Goal: Book appointment/travel/reservation

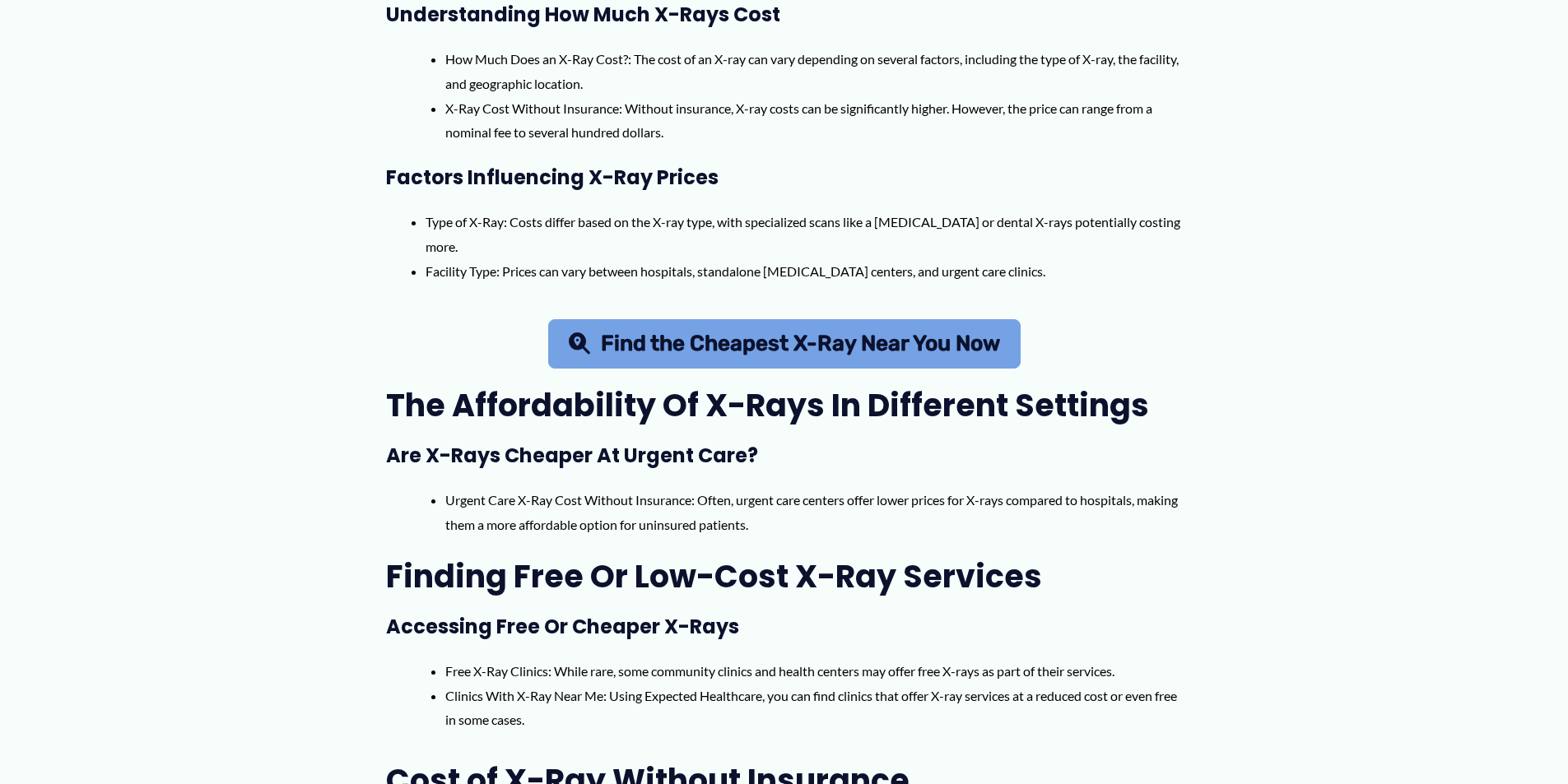
scroll to position [659, 0]
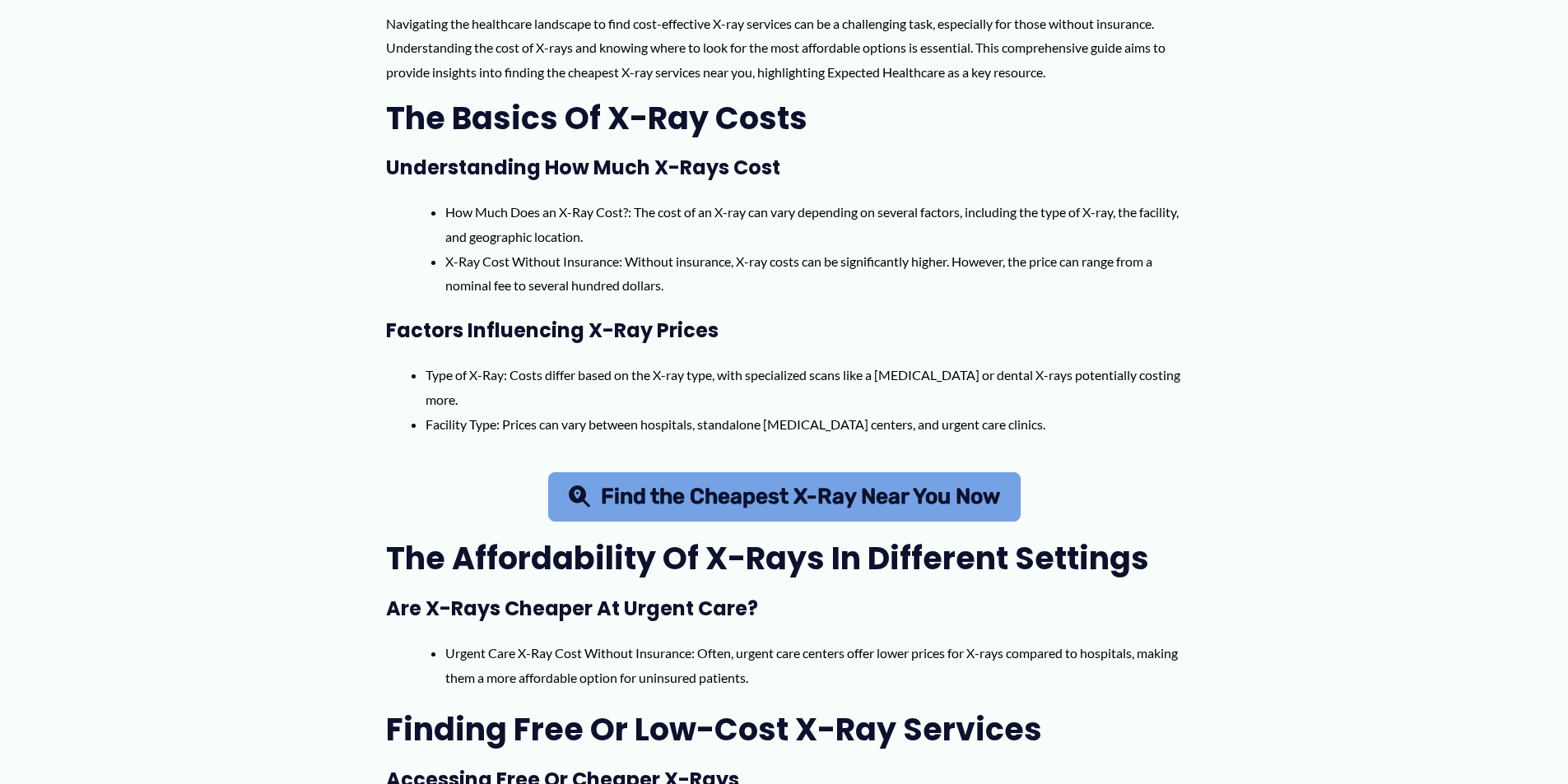
click at [710, 498] on span "Find the Cheapest X-Ray Near You Now" at bounding box center [800, 497] width 399 height 21
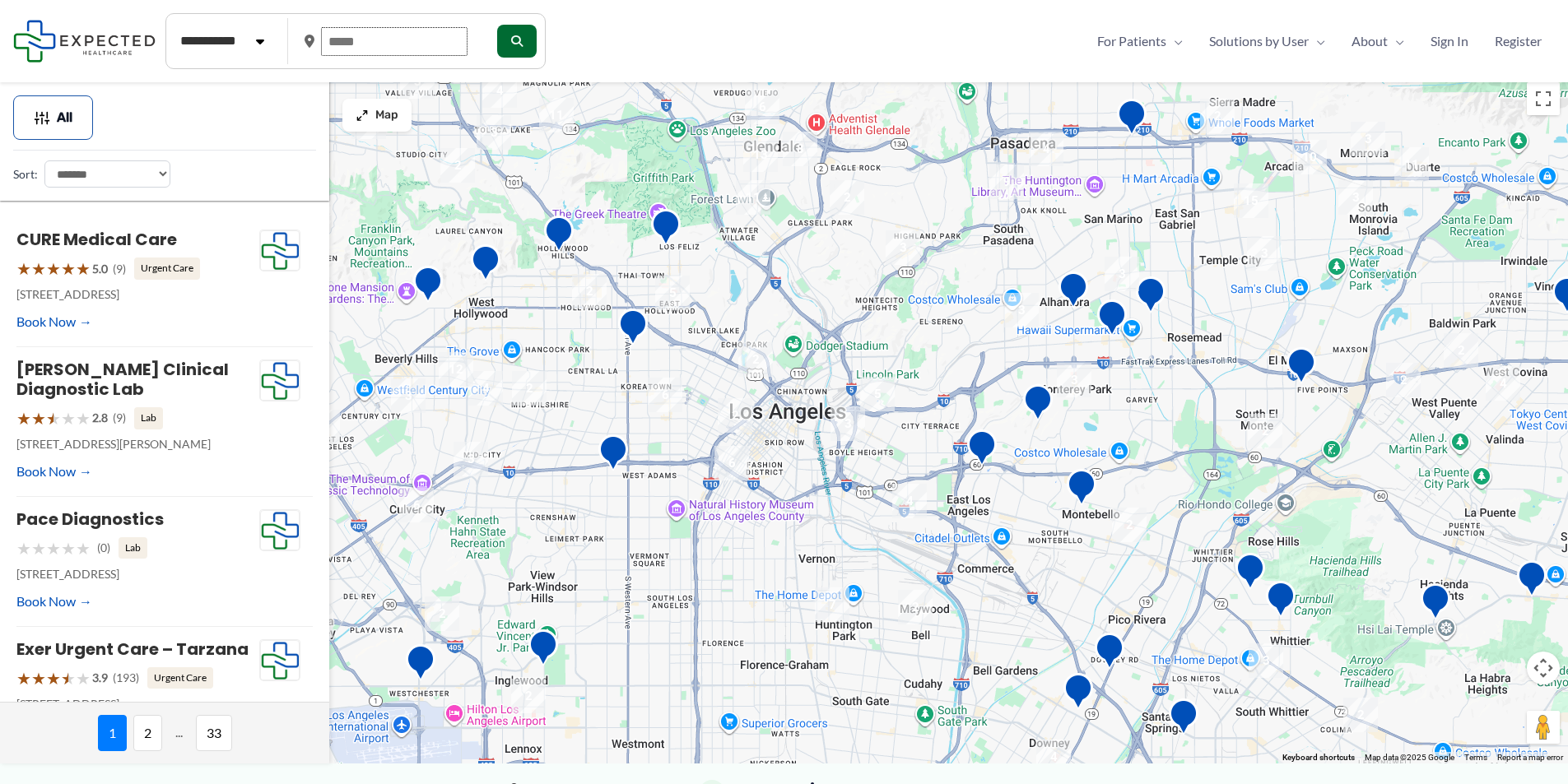
drag, startPoint x: 377, startPoint y: 50, endPoint x: 162, endPoint y: 60, distance: 215.2
click at [162, 60] on div "**********" at bounding box center [784, 41] width 1568 height 82
type input "*****"
click at [535, 44] on button "submit" at bounding box center [515, 41] width 40 height 33
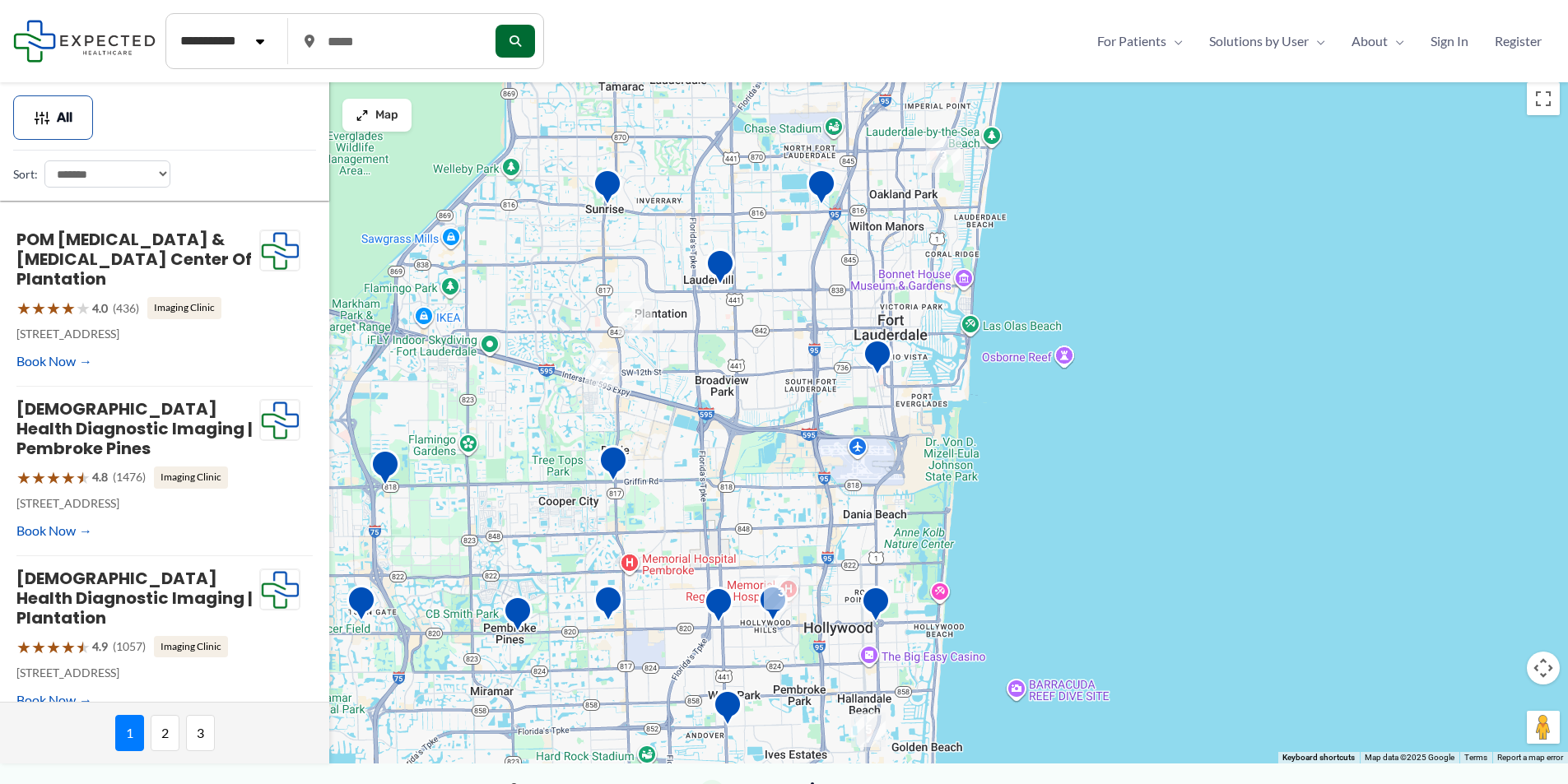
click at [739, 451] on div at bounding box center [784, 419] width 1568 height 690
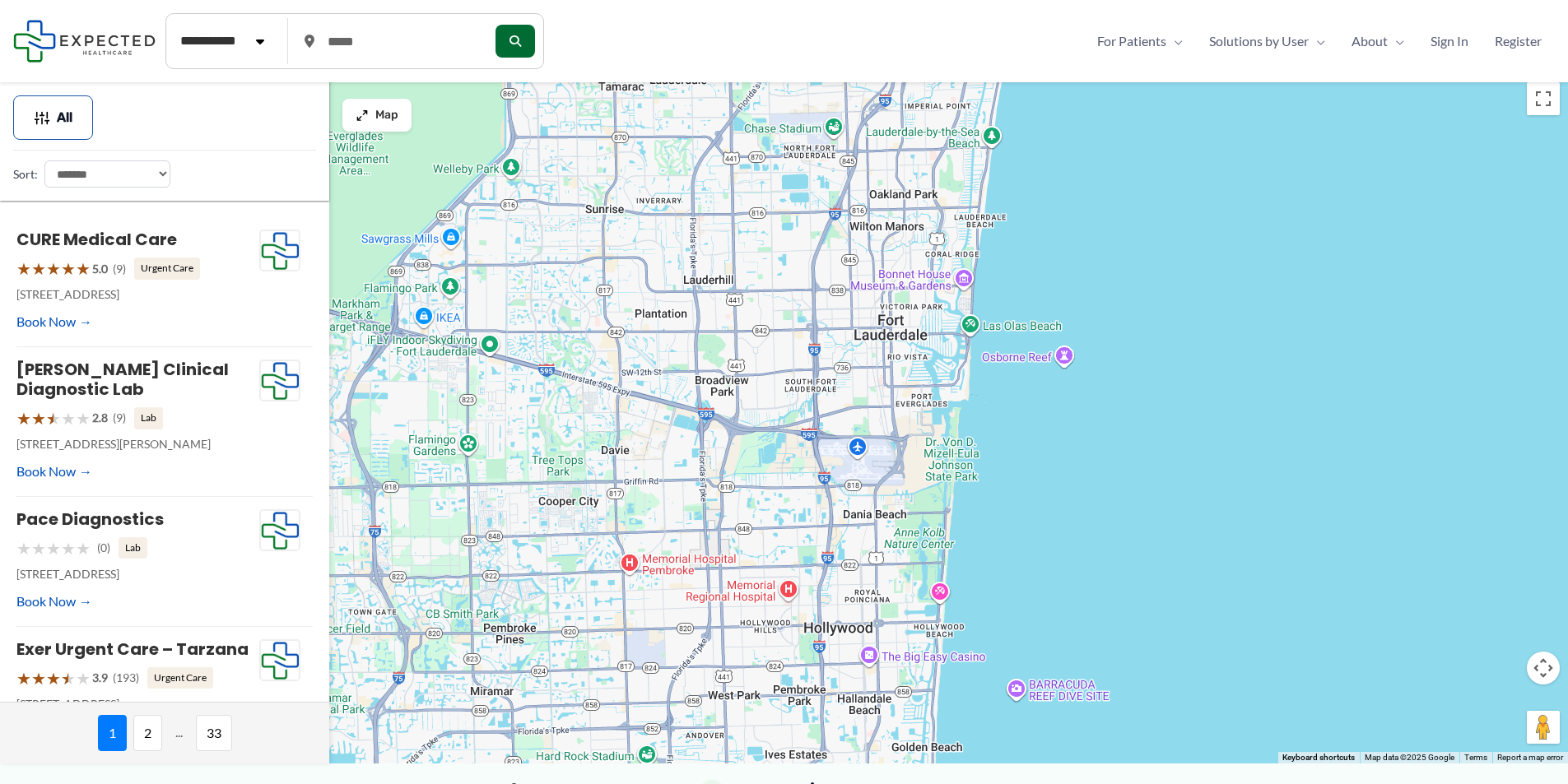
click at [875, 474] on div at bounding box center [784, 419] width 1568 height 690
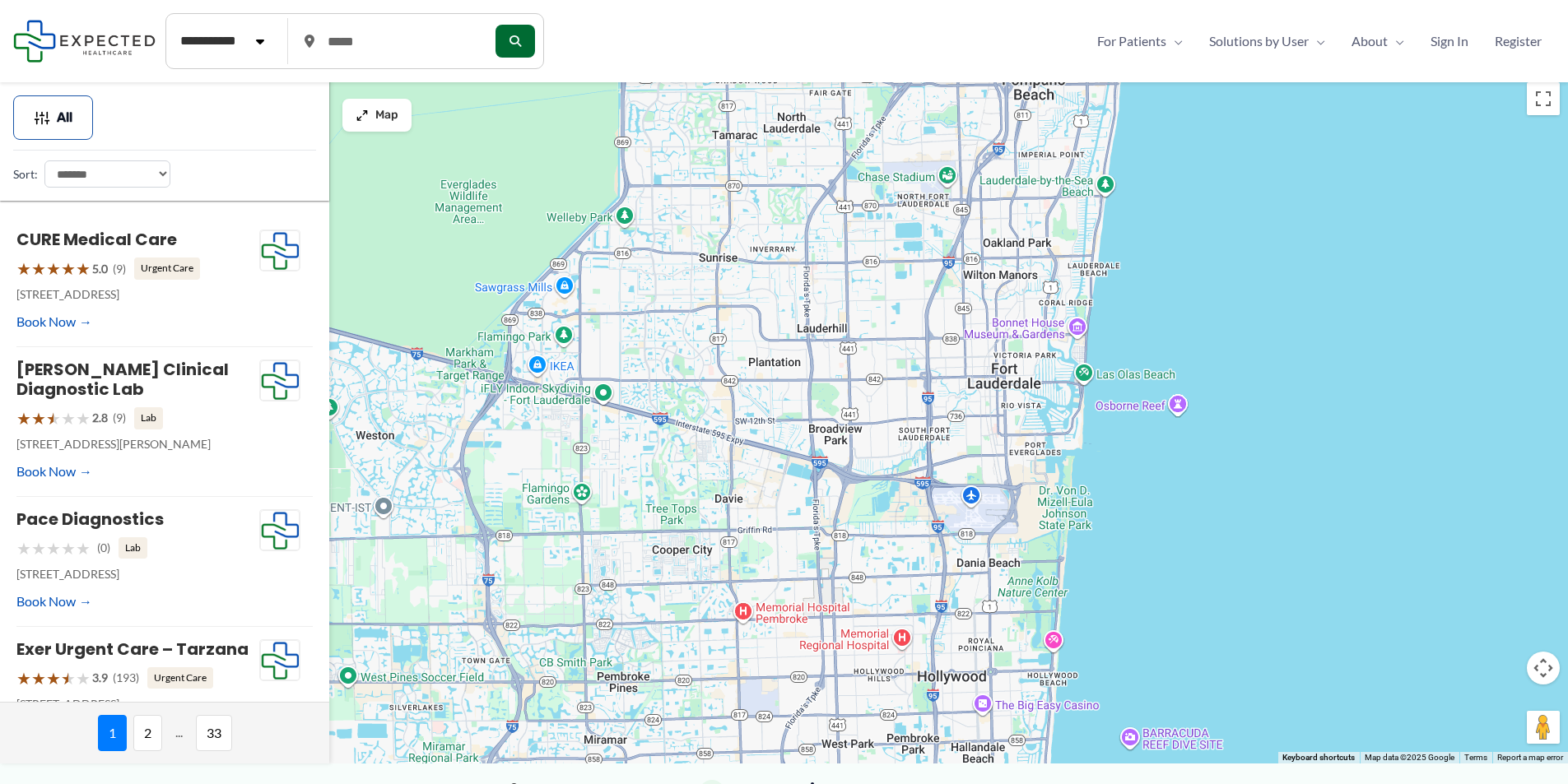
drag, startPoint x: 771, startPoint y: 416, endPoint x: 877, endPoint y: 468, distance: 118.1
click at [877, 468] on div at bounding box center [784, 419] width 1568 height 690
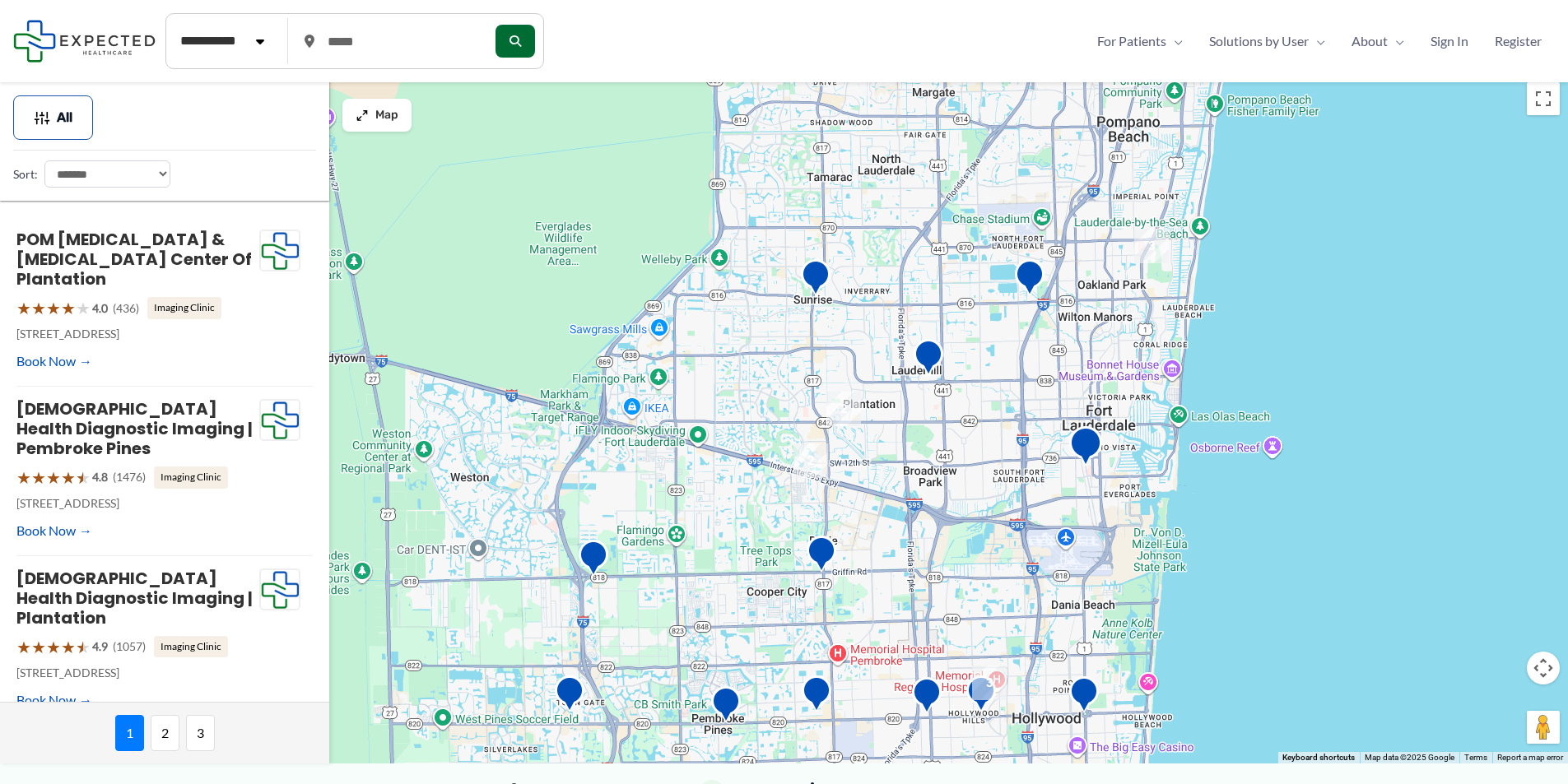
click at [1081, 455] on img "Broward Health Imaging Center" at bounding box center [1085, 448] width 33 height 45
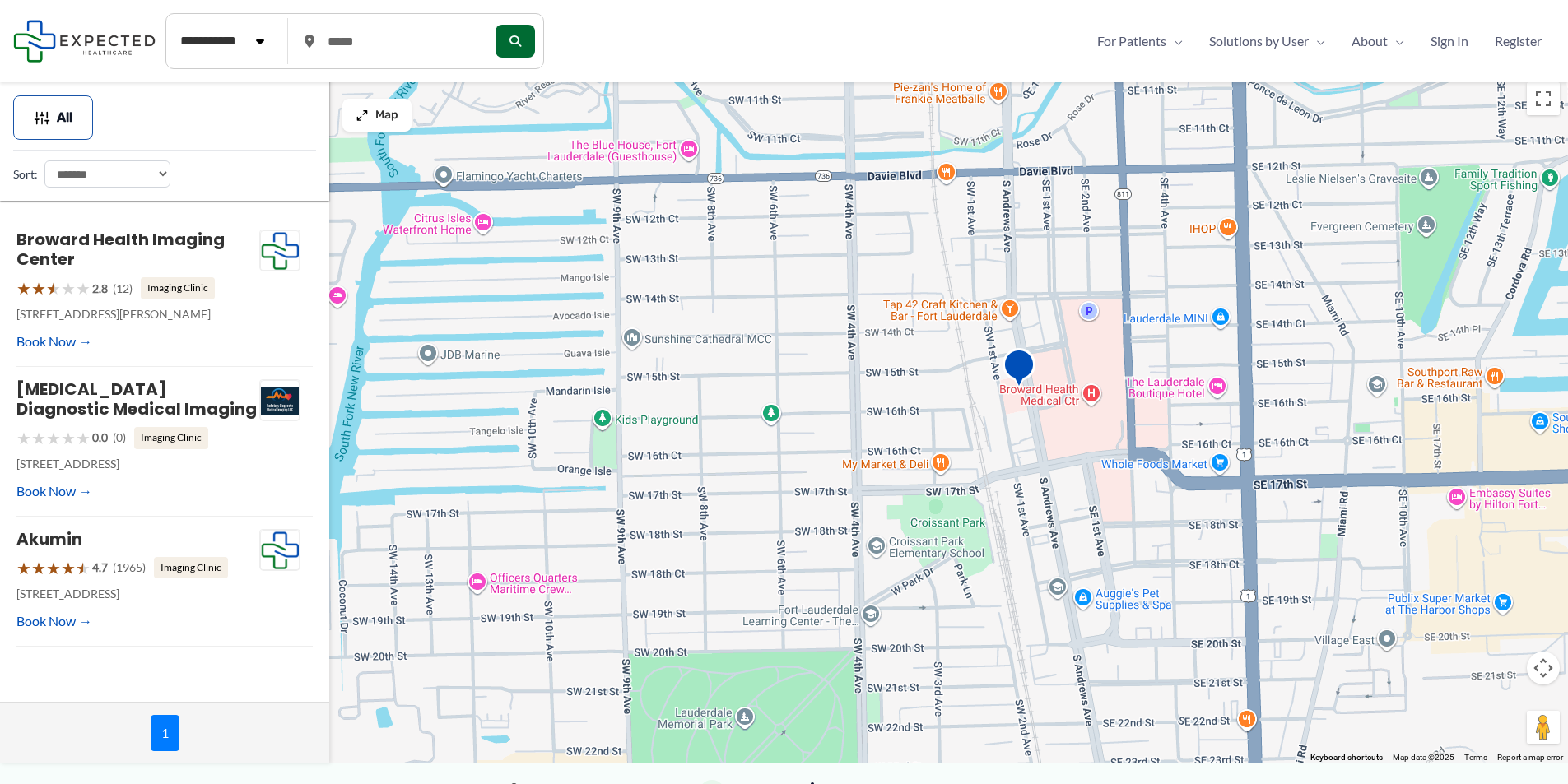
click at [1021, 375] on img "Broward Health Imaging Center" at bounding box center [1019, 370] width 33 height 45
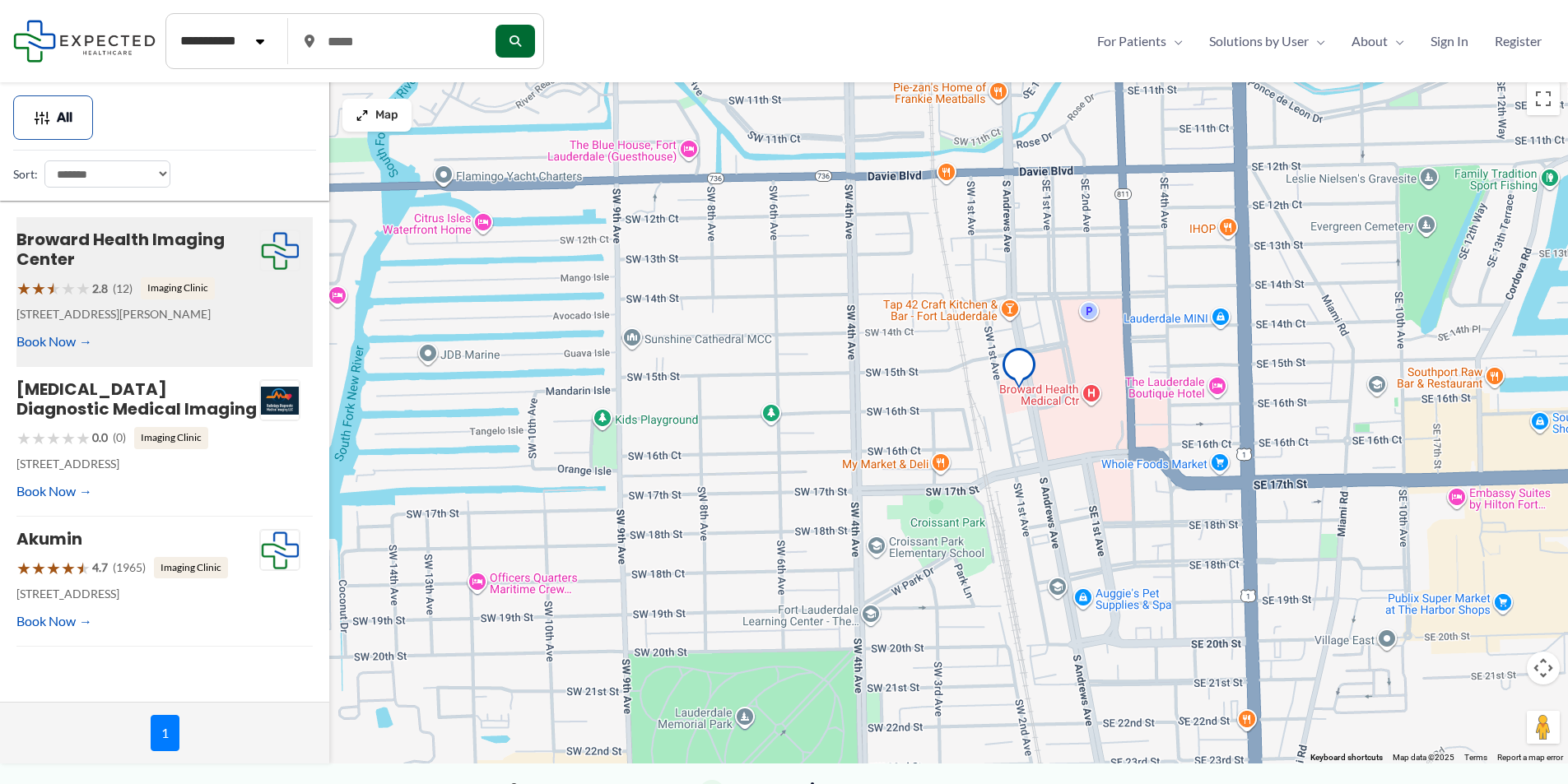
click at [94, 297] on span "2.8" at bounding box center [100, 288] width 15 height 21
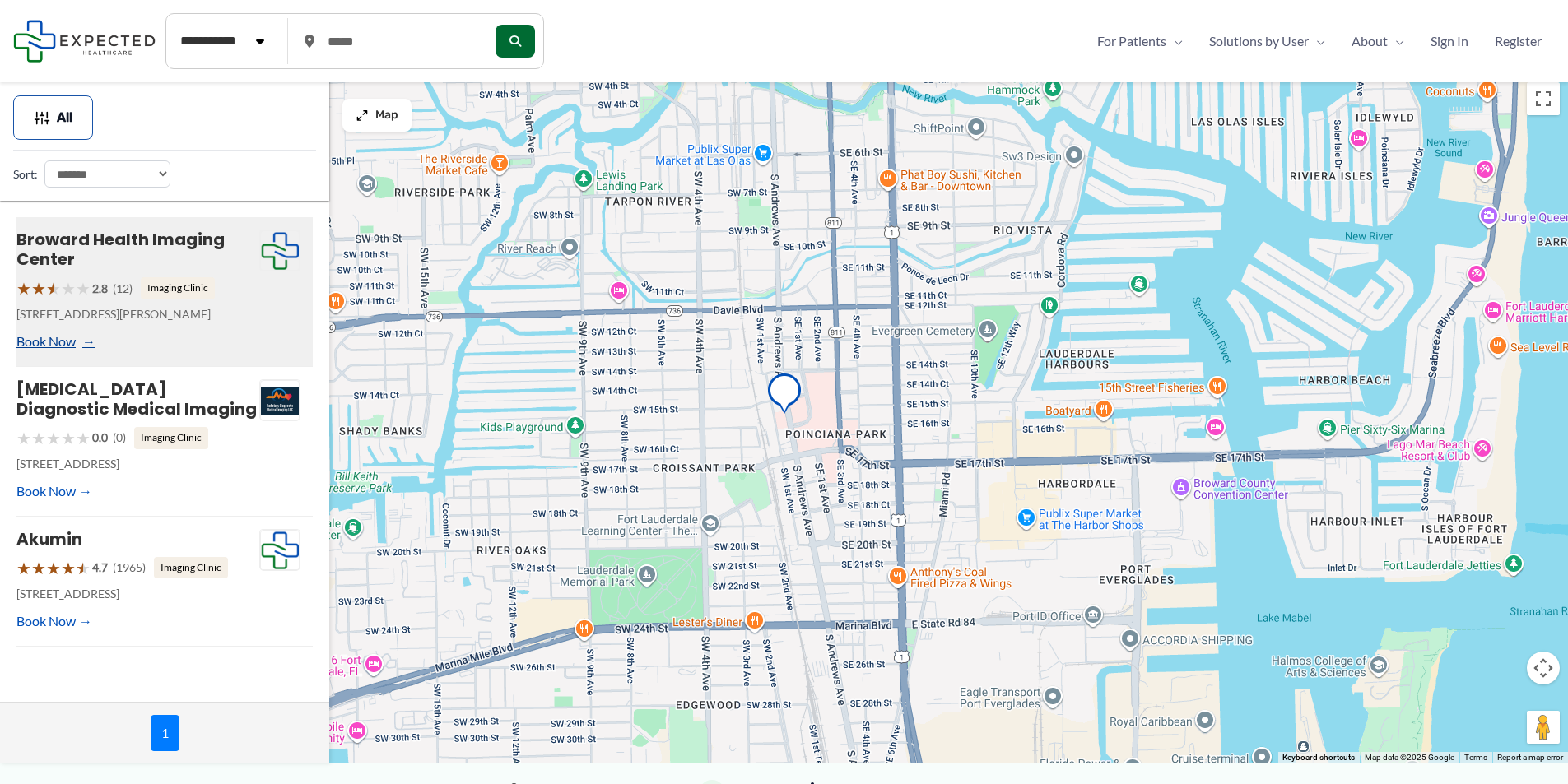
click at [85, 346] on link "Book Now" at bounding box center [53, 341] width 75 height 25
type input "**********"
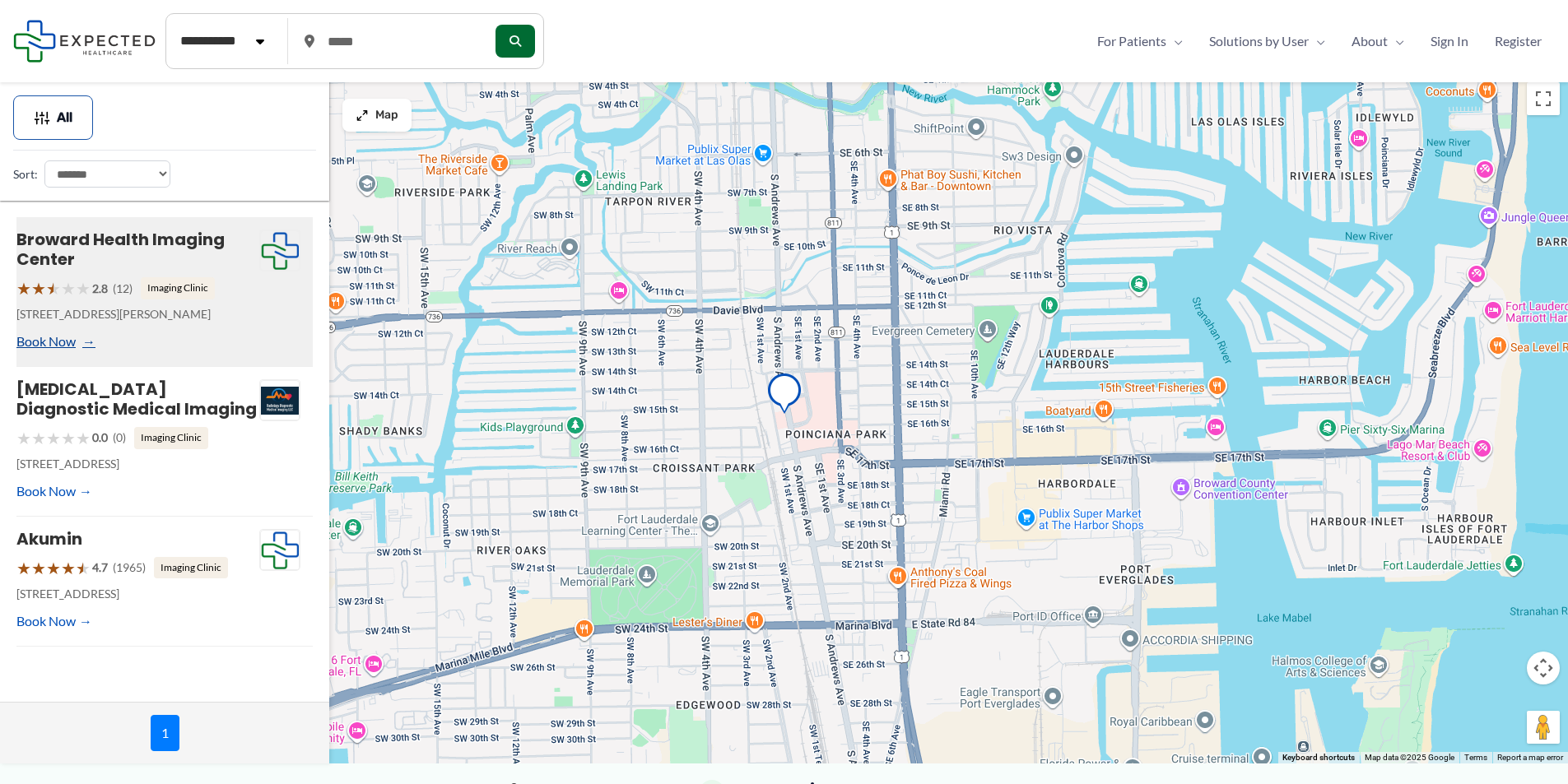
type input "**********"
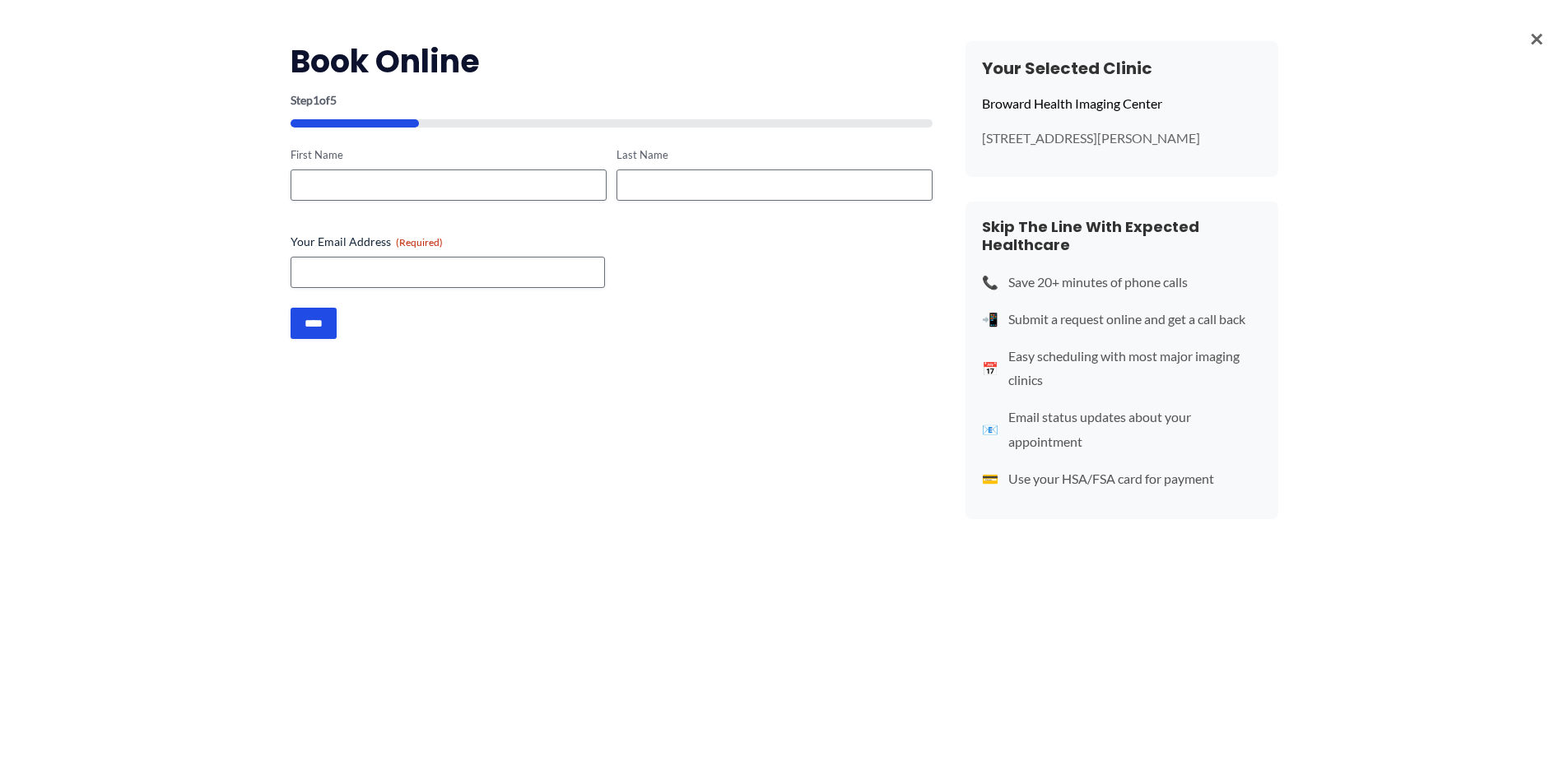
click at [1536, 28] on span "×" at bounding box center [1537, 37] width 14 height 42
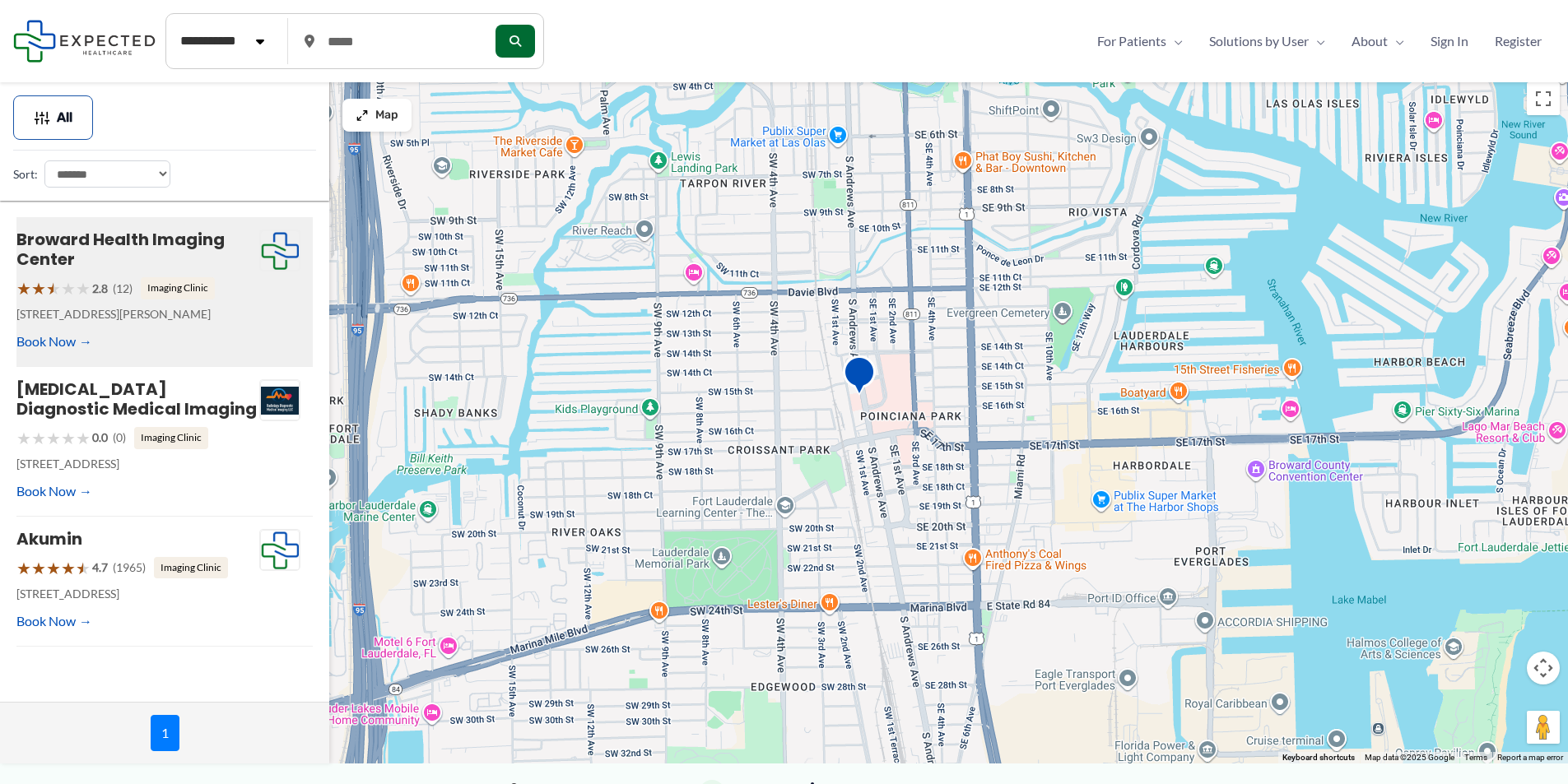
drag, startPoint x: 883, startPoint y: 370, endPoint x: 961, endPoint y: 309, distance: 99.0
click at [960, 309] on div at bounding box center [784, 419] width 1568 height 690
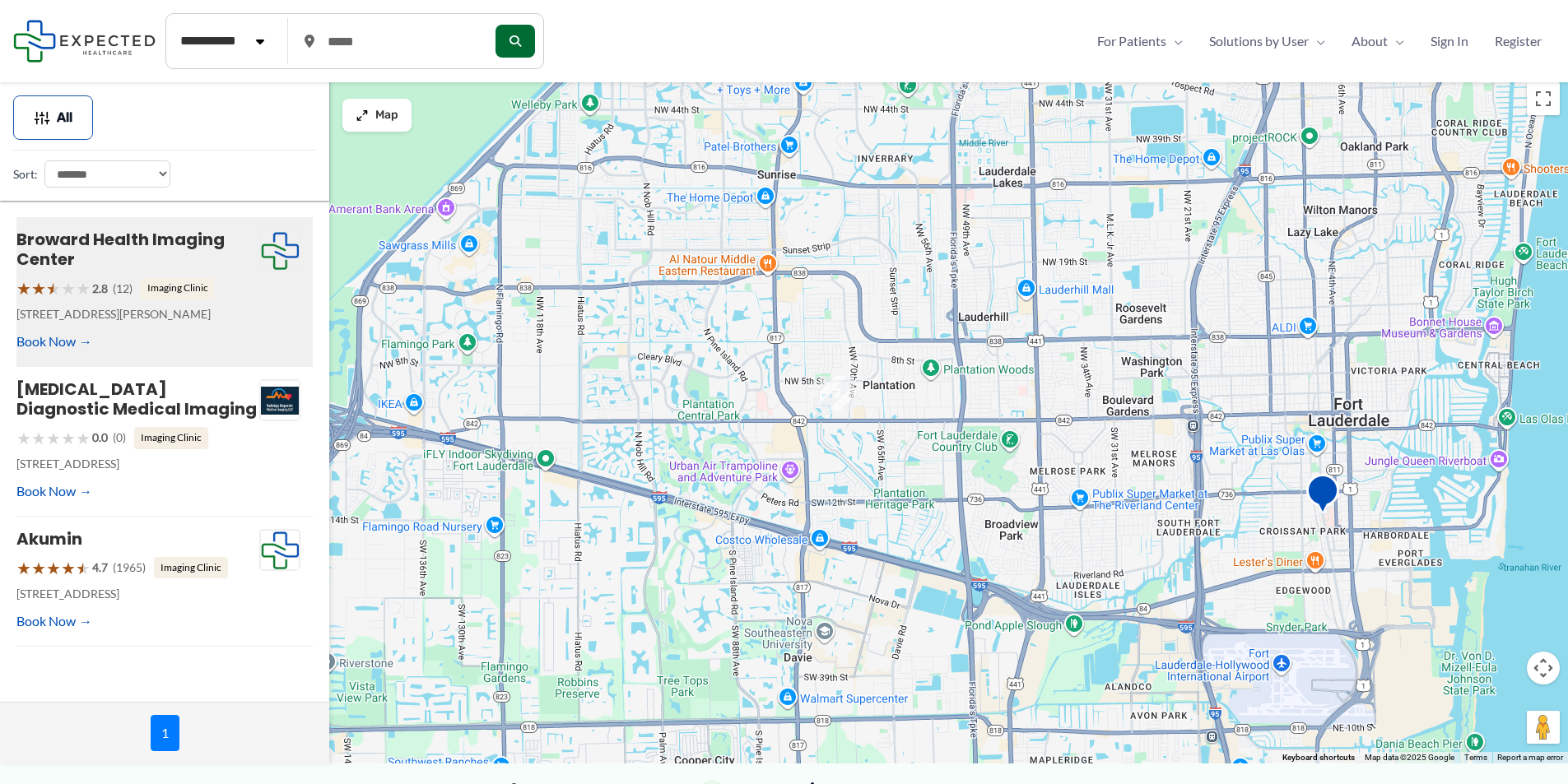
drag, startPoint x: 812, startPoint y: 385, endPoint x: 1131, endPoint y: 546, distance: 357.3
click at [1131, 546] on div at bounding box center [784, 419] width 1568 height 690
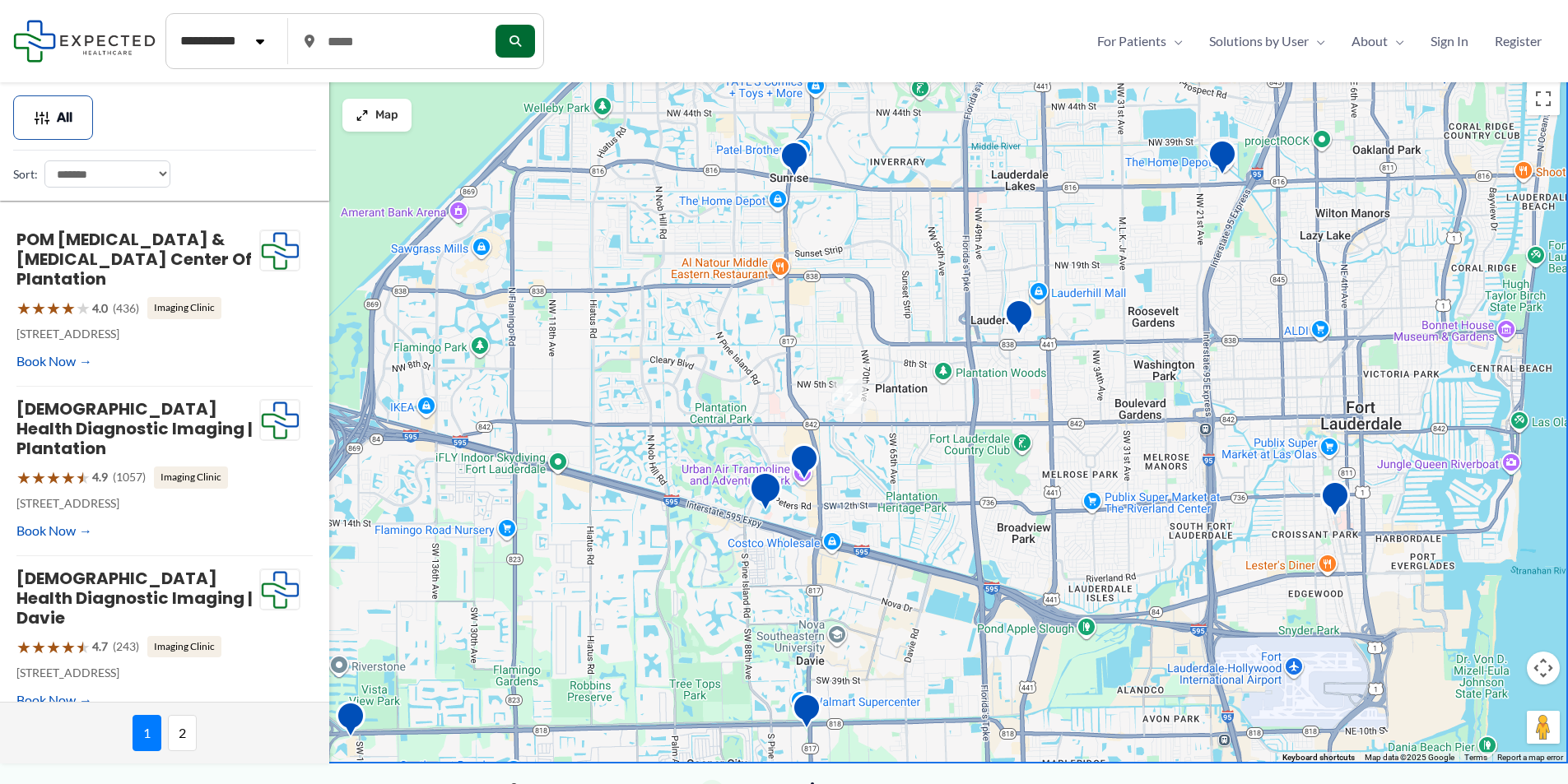
click at [771, 487] on img "Baptist Health Diagnostic Imaging | Plantation" at bounding box center [765, 493] width 33 height 45
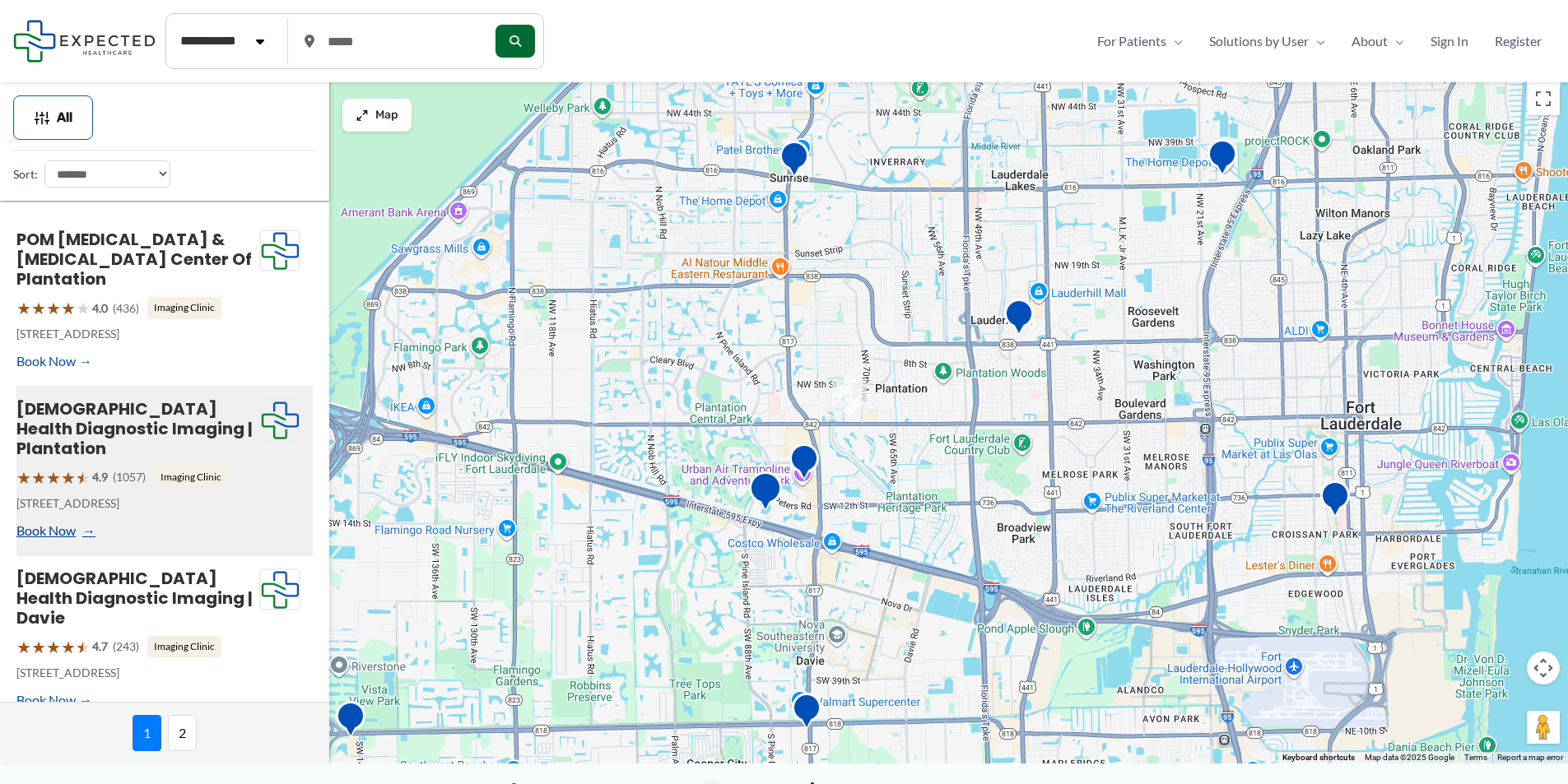
click at [64, 519] on link "Book Now" at bounding box center [53, 531] width 75 height 25
type input "**********"
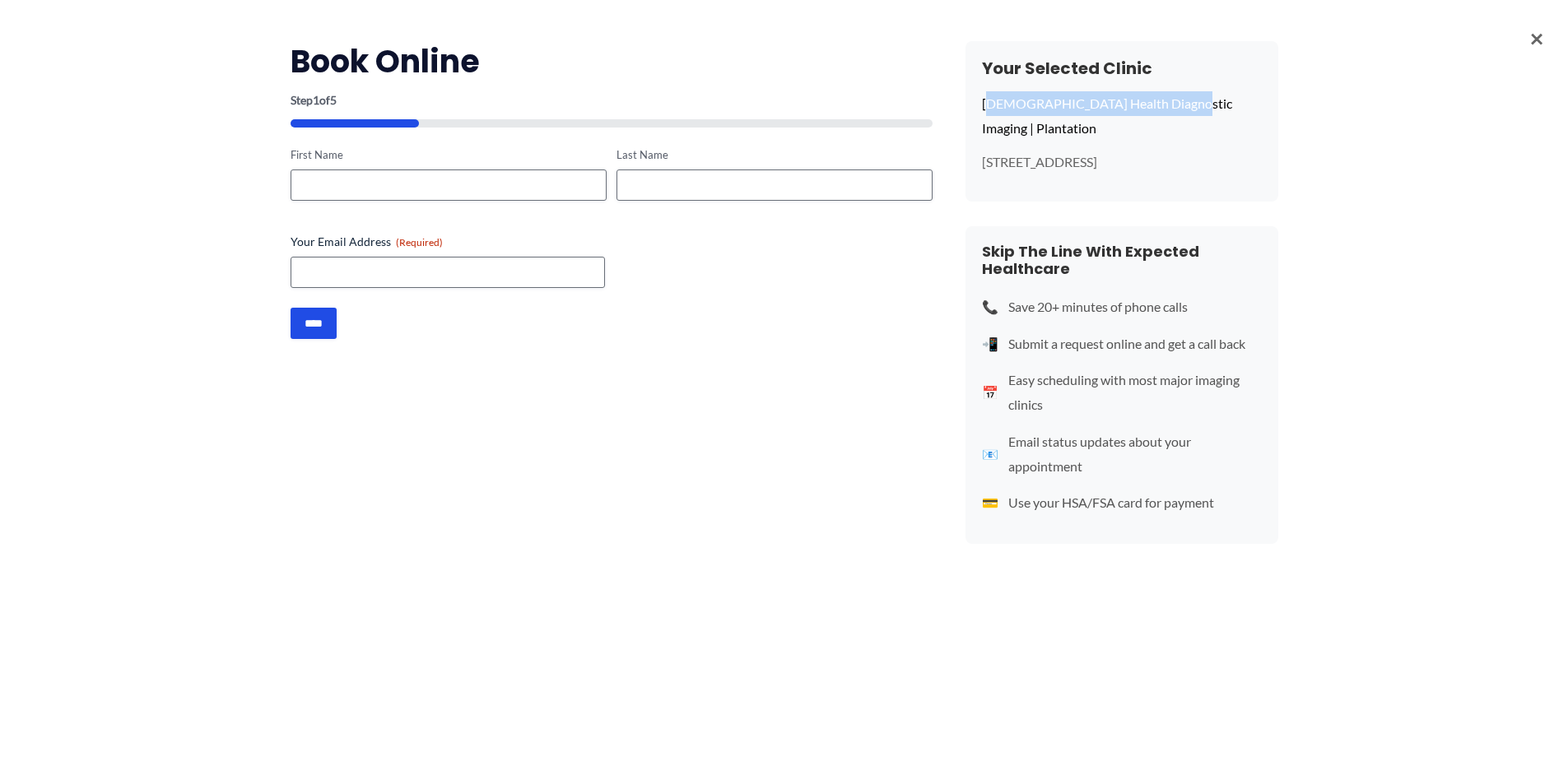
drag, startPoint x: 986, startPoint y: 97, endPoint x: 1169, endPoint y: 114, distance: 183.8
click at [1169, 114] on p "Baptist Health Diagnostic Imaging | Plantation" at bounding box center [1122, 115] width 280 height 48
drag, startPoint x: 1170, startPoint y: 108, endPoint x: 982, endPoint y: 103, distance: 188.1
click at [982, 103] on p "Baptist Health Diagnostic Imaging | Plantation" at bounding box center [1122, 115] width 280 height 48
